Goal: Transaction & Acquisition: Purchase product/service

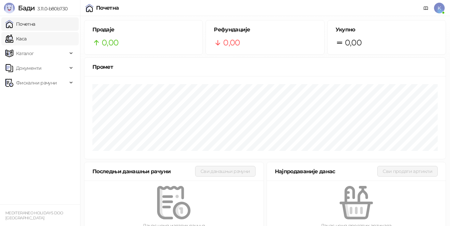
click at [26, 37] on link "Каса" at bounding box center [15, 38] width 21 height 13
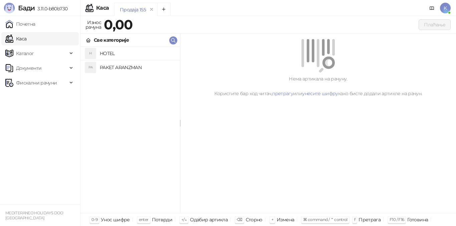
click at [118, 68] on h4 "PAKET ARANZMAN" at bounding box center [137, 67] width 75 height 11
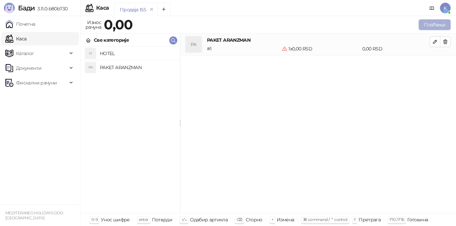
click at [425, 26] on button "Плаћање" at bounding box center [434, 24] width 32 height 11
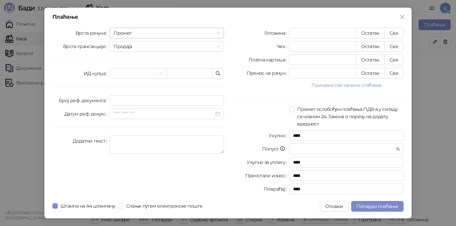
click at [144, 33] on span "Промет" at bounding box center [166, 33] width 106 height 10
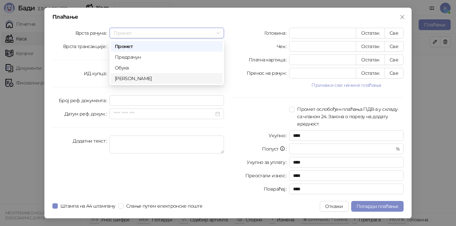
click at [130, 78] on div "[PERSON_NAME]" at bounding box center [167, 78] width 104 height 7
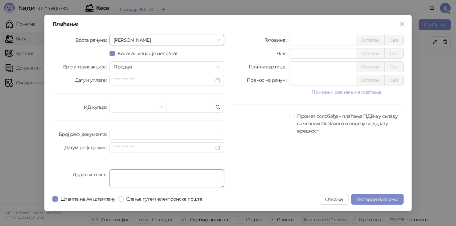
click at [115, 173] on textarea "Додатни текст" at bounding box center [166, 178] width 114 height 18
type textarea "*********"
click at [293, 40] on input "*" at bounding box center [322, 40] width 66 height 10
type input "******"
click at [378, 199] on span "Потврди плаћање" at bounding box center [377, 199] width 42 height 6
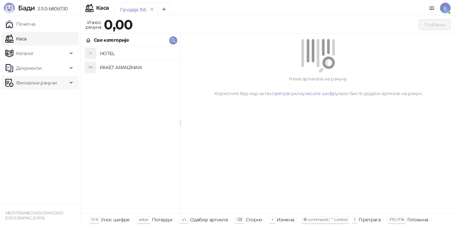
click at [44, 81] on span "Фискални рачуни" at bounding box center [36, 82] width 41 height 13
click at [46, 99] on link "Издати рачуни" at bounding box center [30, 97] width 45 height 13
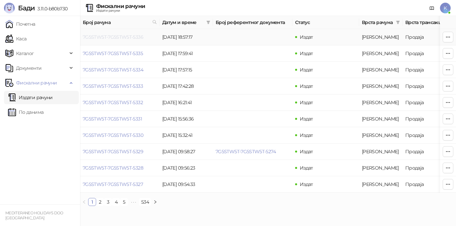
click at [134, 39] on link "7G5STW5T-7G5STW5T-5336" at bounding box center [113, 37] width 60 height 6
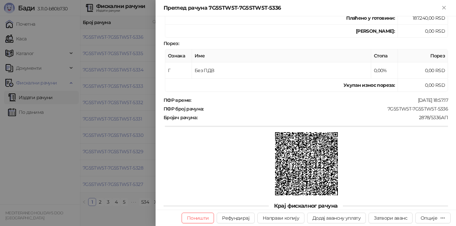
scroll to position [122, 0]
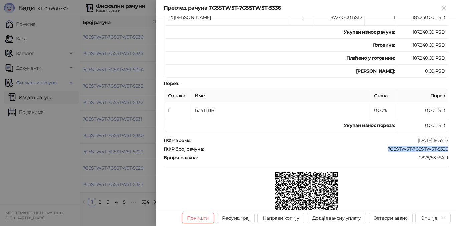
drag, startPoint x: 382, startPoint y: 149, endPoint x: 442, endPoint y: 147, distance: 60.1
click at [442, 147] on div "7G5STW5T-7G5STW5T-5336" at bounding box center [326, 149] width 244 height 6
copy div "7G5STW5T-7G5STW5T-5336"
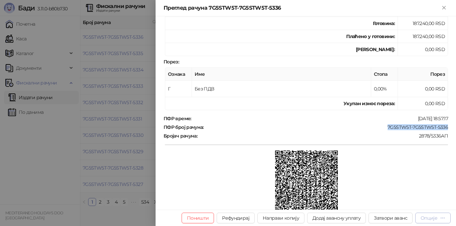
scroll to position [155, 0]
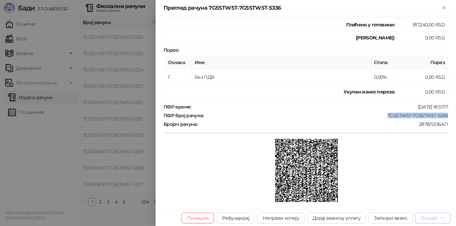
click at [435, 219] on div "Опције" at bounding box center [428, 218] width 17 height 6
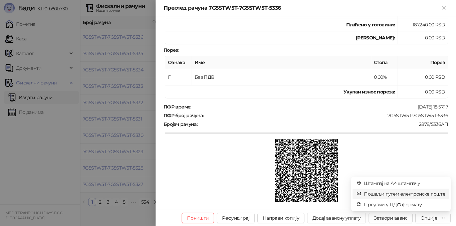
click at [398, 193] on span "Пошаљи путем електронске поште" at bounding box center [404, 193] width 81 height 7
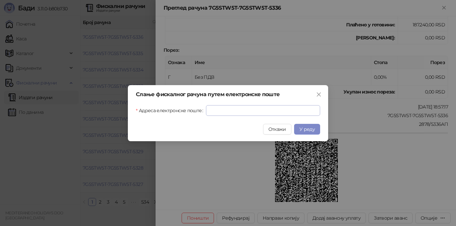
click at [204, 109] on label "Адреса електронске поште" at bounding box center [171, 110] width 70 height 11
click at [206, 109] on input "Адреса електронске поште" at bounding box center [263, 110] width 114 height 11
click at [207, 109] on input "Адреса електронске поште" at bounding box center [263, 110] width 114 height 11
paste input "**********"
type input "**********"
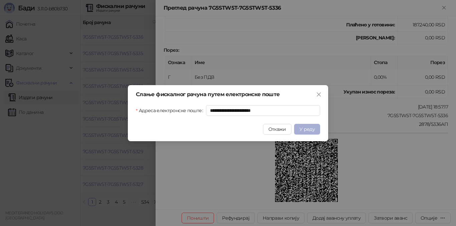
click at [316, 130] on button "У реду" at bounding box center [307, 129] width 26 height 11
